Goal: Check status: Check status

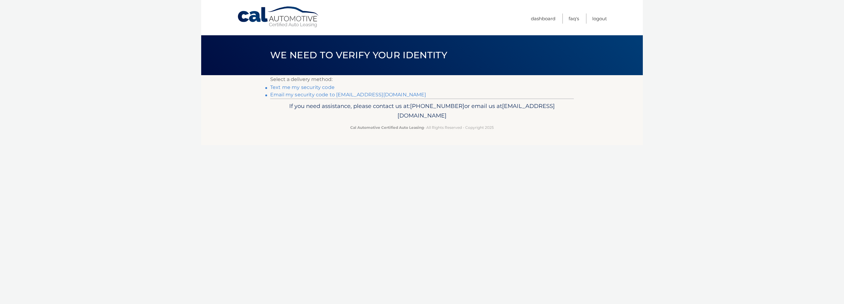
click at [394, 36] on header "We need to verify your identity" at bounding box center [421, 55] width 303 height 40
click at [321, 94] on link "Email my security code to [EMAIL_ADDRESS][DOMAIN_NAME]" at bounding box center [348, 95] width 156 height 6
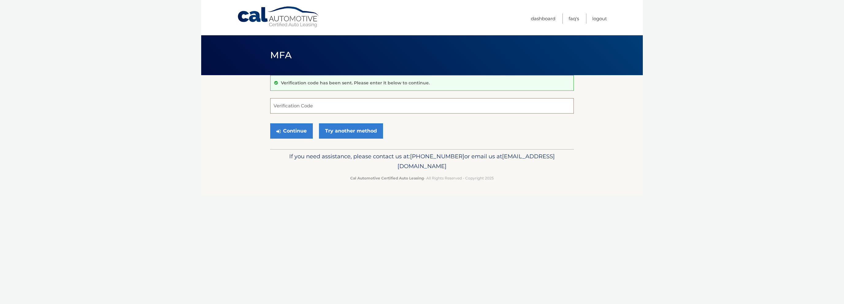
click at [314, 110] on input "Verification Code" at bounding box center [421, 105] width 303 height 15
paste input "549483"
click at [303, 132] on button "Continue" at bounding box center [291, 130] width 43 height 15
type input "549483"
click at [293, 125] on button "Continue" at bounding box center [291, 130] width 43 height 15
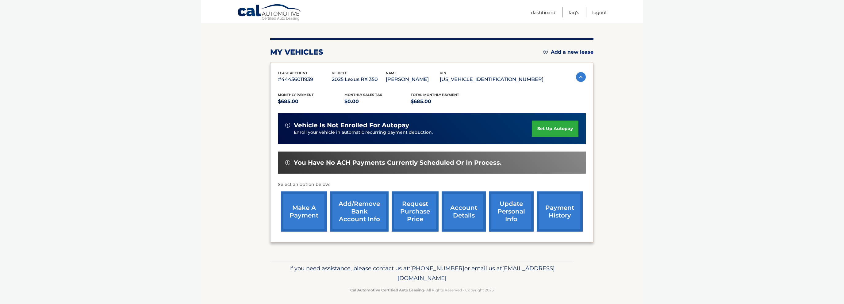
scroll to position [65, 0]
click at [442, 220] on link "account details" at bounding box center [463, 211] width 44 height 40
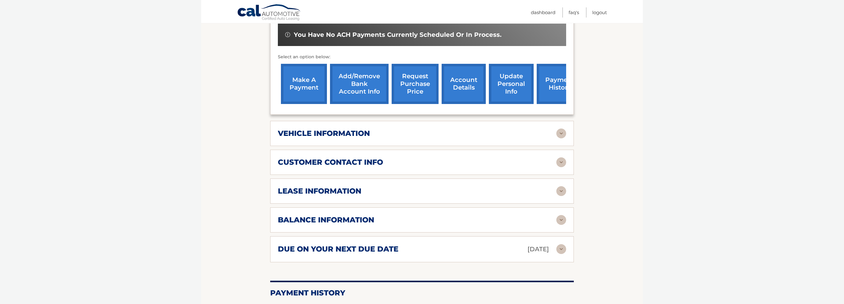
scroll to position [227, 0]
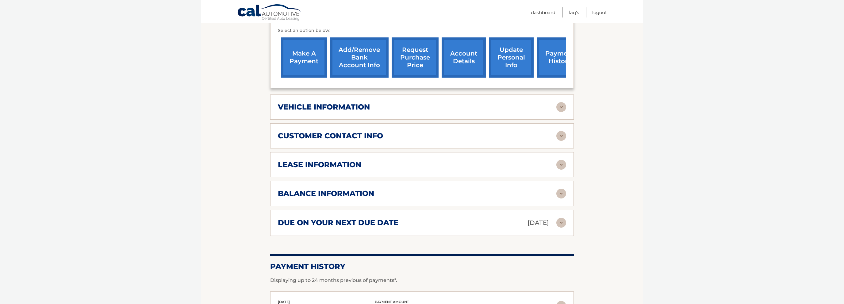
click at [544, 198] on div "balance information" at bounding box center [417, 193] width 278 height 9
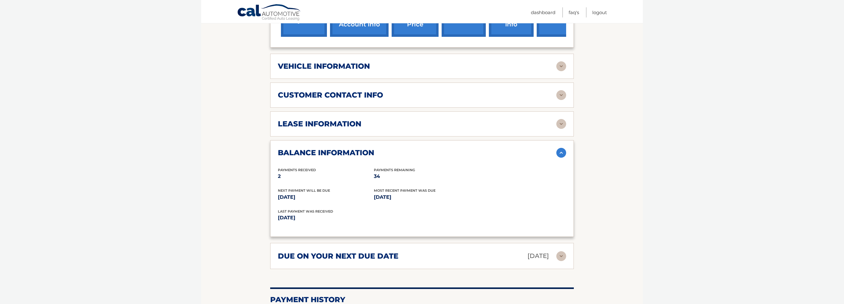
scroll to position [259, 0]
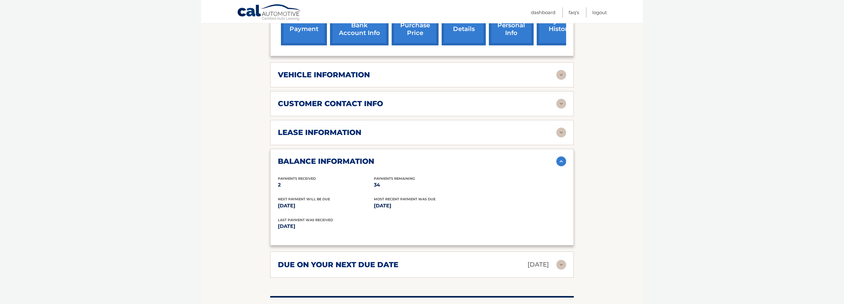
click at [539, 45] on link "payment history" at bounding box center [559, 25] width 46 height 40
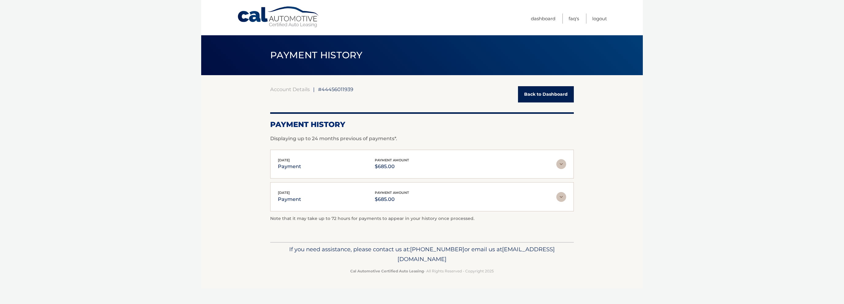
click at [452, 166] on div "[DATE] payment payment amount $685.00" at bounding box center [417, 164] width 278 height 14
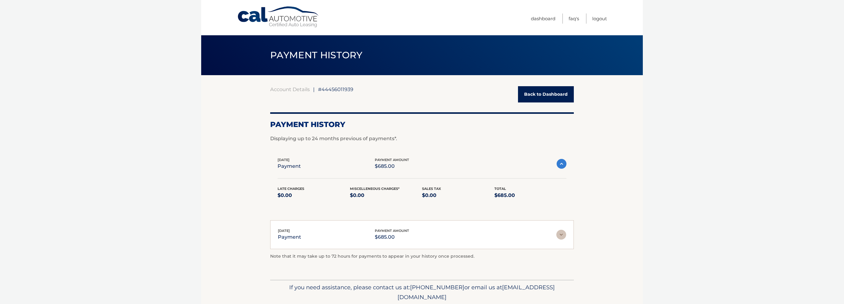
click at [452, 166] on div "[DATE] payment payment amount $685.00" at bounding box center [416, 164] width 279 height 14
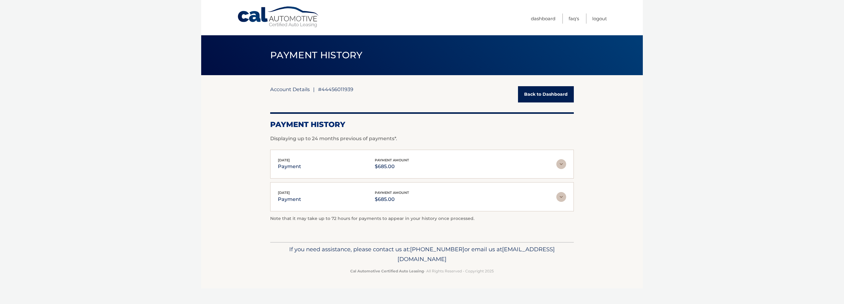
click at [283, 88] on link "Account Details" at bounding box center [290, 89] width 40 height 6
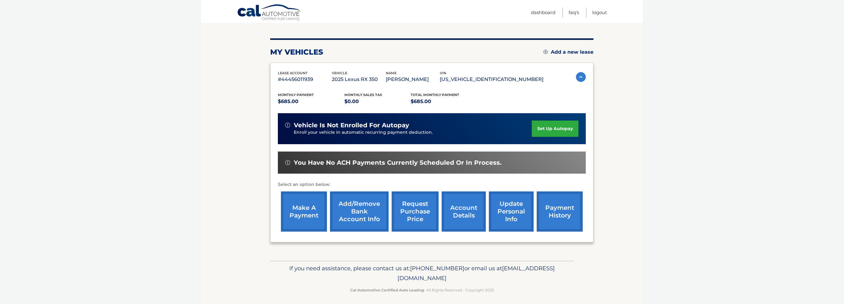
scroll to position [65, 0]
click at [442, 222] on link "account details" at bounding box center [463, 211] width 44 height 40
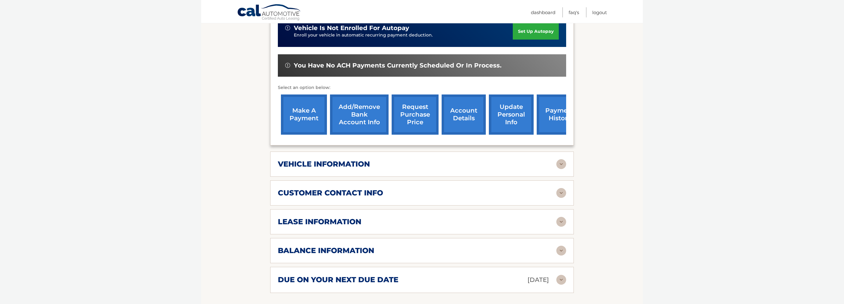
scroll to position [194, 0]
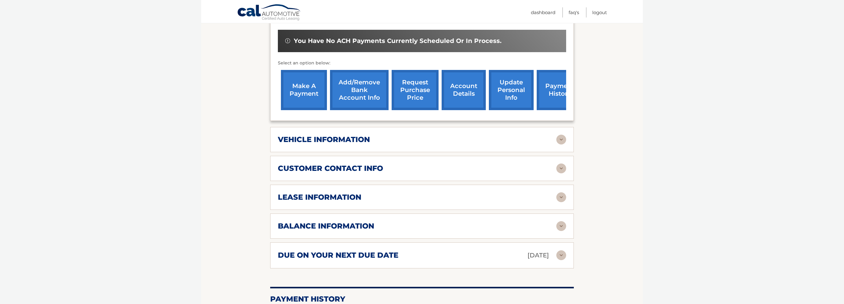
click at [385, 149] on div "vehicle information vehicle Year 2025 vehicle make Lexus vehicle model RX 350 v…" at bounding box center [421, 139] width 303 height 25
click at [386, 144] on div "vehicle information" at bounding box center [417, 139] width 278 height 9
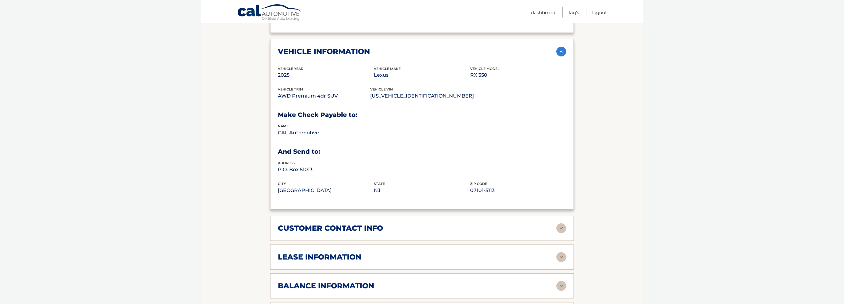
scroll to position [388, 0]
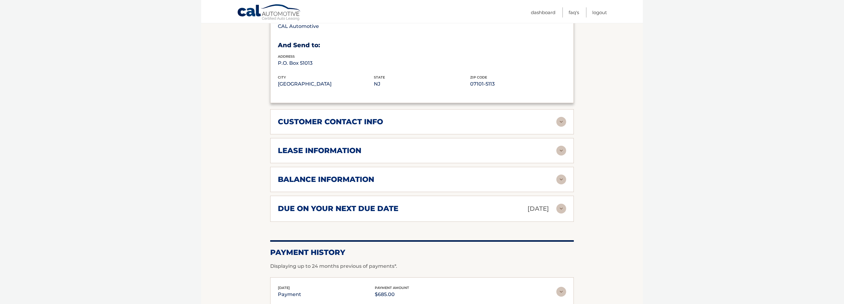
click at [451, 155] on div "lease information" at bounding box center [417, 150] width 278 height 9
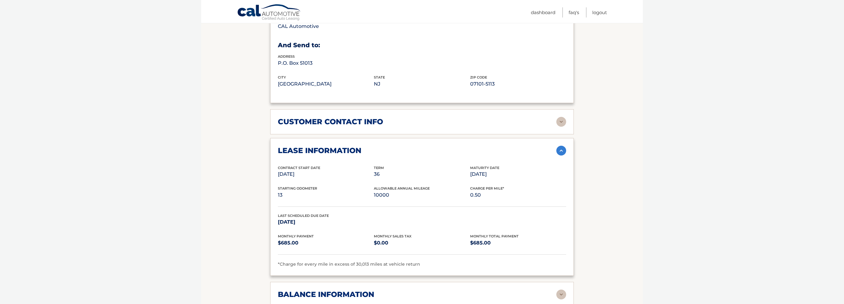
click at [559, 155] on img at bounding box center [561, 151] width 10 height 10
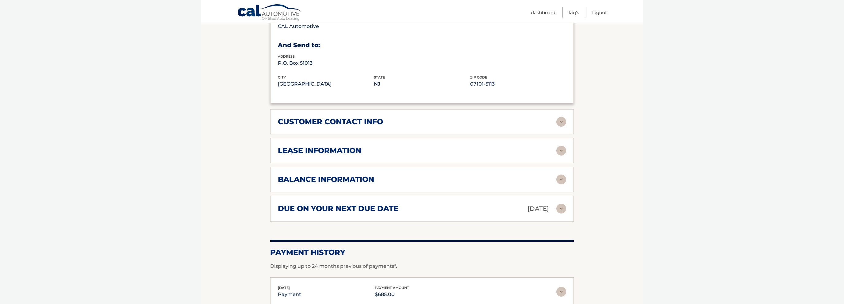
click at [555, 184] on div "balance information" at bounding box center [417, 179] width 278 height 9
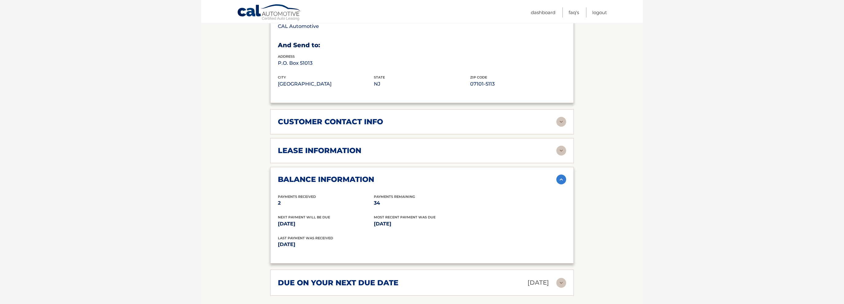
click at [552, 184] on div "balance information" at bounding box center [417, 179] width 278 height 9
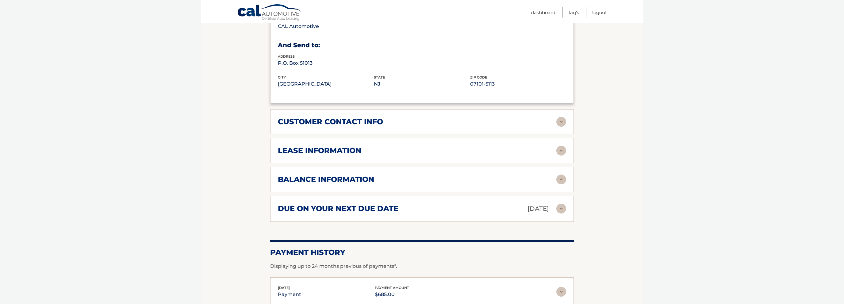
click at [544, 216] on div "due on your next due date Sep 23, 2025 Late Charges $0.00 Miscellaneous Charges…" at bounding box center [421, 209] width 303 height 26
click at [550, 214] on div "due on your next due date Sep 23, 2025" at bounding box center [417, 208] width 278 height 11
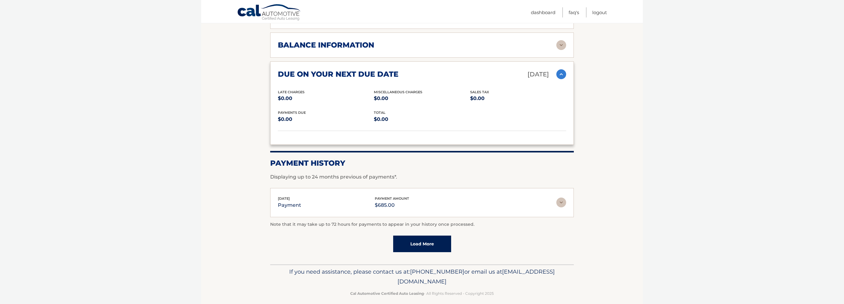
scroll to position [542, 0]
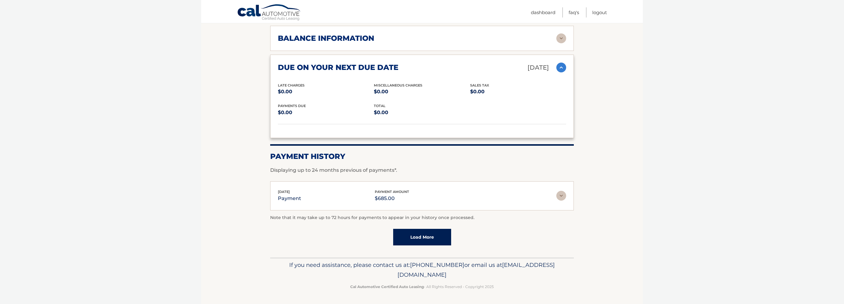
click at [441, 236] on link "Load More" at bounding box center [422, 237] width 58 height 17
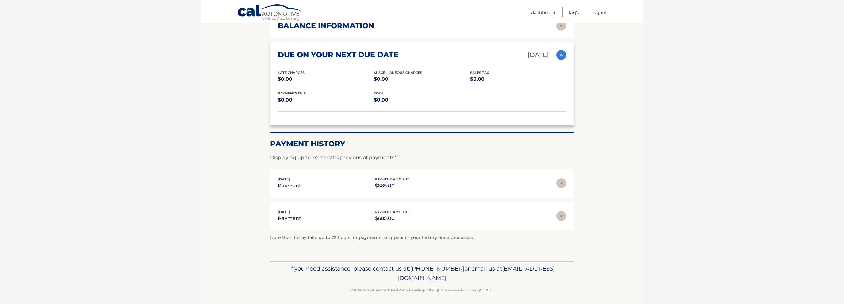
click at [564, 221] on img at bounding box center [561, 216] width 10 height 10
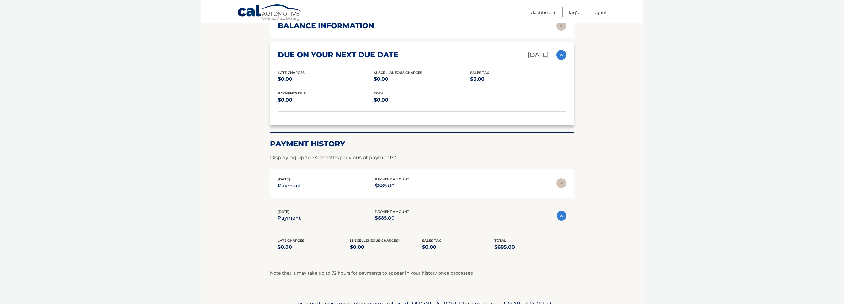
click at [386, 214] on span "payment amount" at bounding box center [392, 211] width 34 height 4
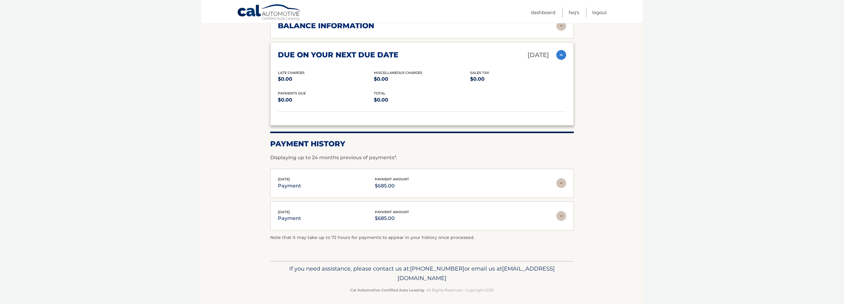
click at [386, 214] on span "payment amount" at bounding box center [392, 212] width 34 height 4
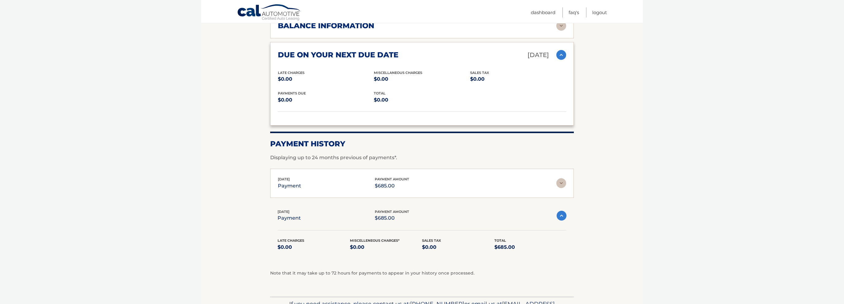
click at [421, 190] on div "[DATE] payment payment amount $685.00" at bounding box center [417, 183] width 278 height 14
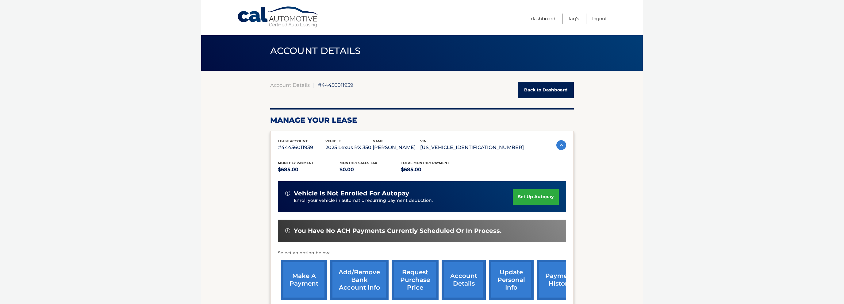
scroll to position [0, 0]
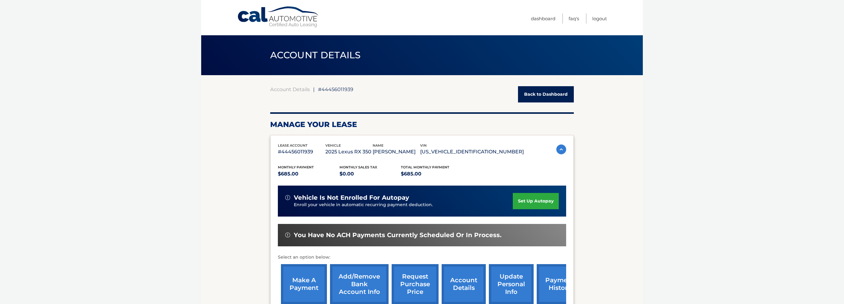
click at [548, 95] on link "Back to Dashboard" at bounding box center [546, 94] width 56 height 16
